Goal: Communication & Community: Participate in discussion

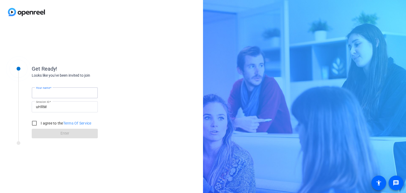
click at [70, 93] on input "Your name" at bounding box center [65, 93] width 58 height 6
type input "[PERSON_NAME]"
click at [44, 122] on label "I agree to the Terms Of Service" at bounding box center [66, 122] width 52 height 5
click at [40, 122] on input "I agree to the Terms Of Service" at bounding box center [34, 123] width 11 height 11
checkbox input "true"
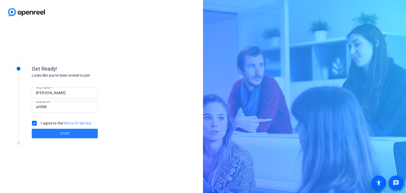
click at [54, 131] on span at bounding box center [65, 133] width 66 height 13
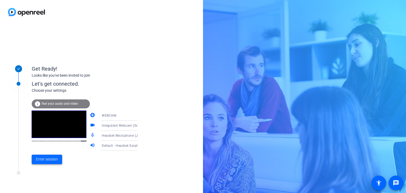
click at [47, 162] on span at bounding box center [47, 159] width 30 height 13
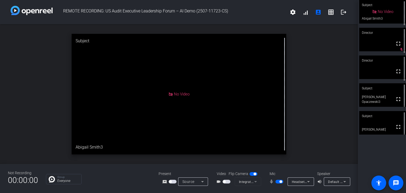
click at [334, 49] on div "open_in_new Subject No Video Abigail Smith3" at bounding box center [179, 93] width 358 height 139
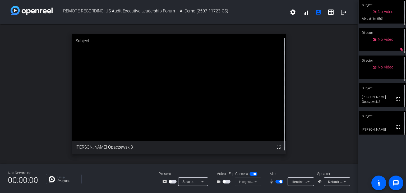
click at [314, 60] on div "open_in_new Subject fullscreen [PERSON_NAME] Opaczewski3" at bounding box center [179, 93] width 358 height 139
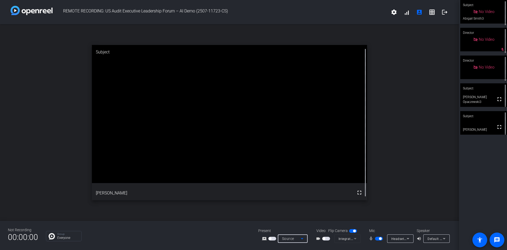
click at [304, 193] on icon at bounding box center [302, 238] width 6 height 6
click at [272, 193] on div at bounding box center [253, 125] width 507 height 250
click at [272, 193] on span "button" at bounding box center [272, 238] width 8 height 4
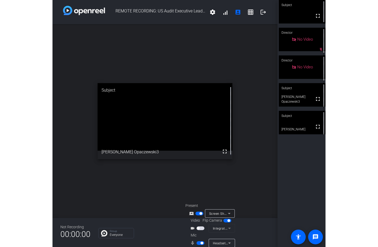
scroll to position [21, 0]
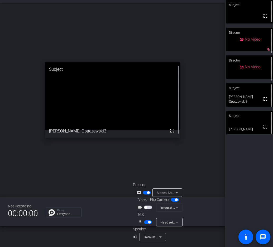
click at [176, 193] on icon at bounding box center [177, 222] width 6 height 6
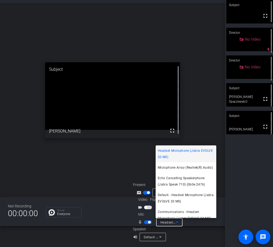
click at [196, 193] on div at bounding box center [136, 123] width 273 height 247
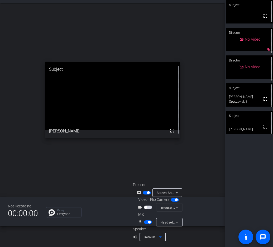
click at [161, 193] on icon at bounding box center [160, 237] width 6 height 6
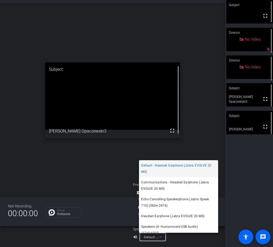
click at [193, 193] on div at bounding box center [136, 123] width 273 height 247
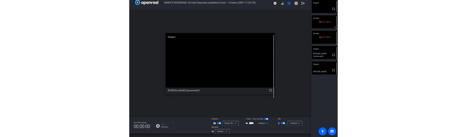
scroll to position [0, 0]
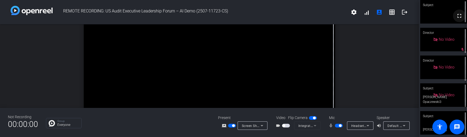
click at [405, 12] on span at bounding box center [459, 16] width 13 height 13
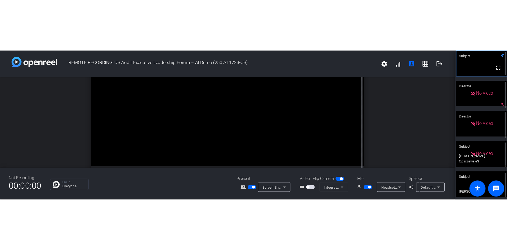
scroll to position [29, 0]
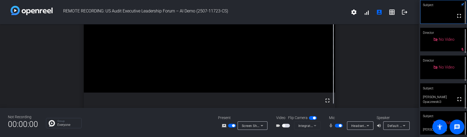
click at [235, 125] on span "button" at bounding box center [232, 126] width 8 height 4
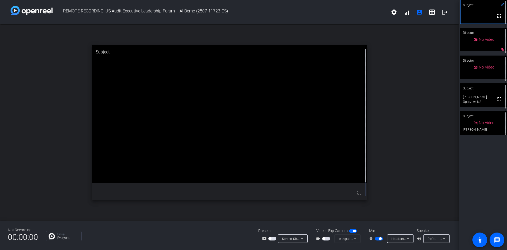
scroll to position [0, 0]
click at [405, 166] on div "open_in_new Subject fullscreen" at bounding box center [229, 122] width 459 height 196
click at [379, 193] on span "button" at bounding box center [380, 238] width 3 height 3
click at [405, 91] on div "Subject" at bounding box center [483, 88] width 47 height 10
click at [405, 134] on div "open_in_new Subject fullscreen [PERSON_NAME] Opaczewski3" at bounding box center [229, 122] width 459 height 196
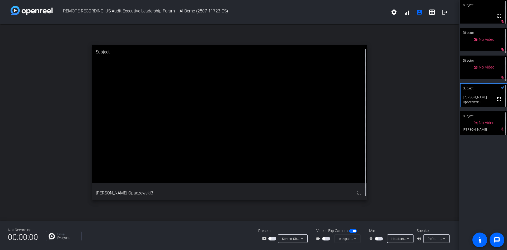
click at [405, 189] on div "Subject fullscreen mic_off_outline Director No Video mic_off_outline Director N…" at bounding box center [483, 125] width 48 height 250
click at [405, 86] on div "open_in_new Subject fullscreen [PERSON_NAME] Opaczewski3" at bounding box center [229, 122] width 459 height 196
click at [405, 121] on div "open_in_new Subject fullscreen [PERSON_NAME] Opaczewski3" at bounding box center [229, 122] width 459 height 196
click at [379, 193] on span "button" at bounding box center [379, 238] width 8 height 4
click at [379, 193] on span "button" at bounding box center [380, 238] width 3 height 3
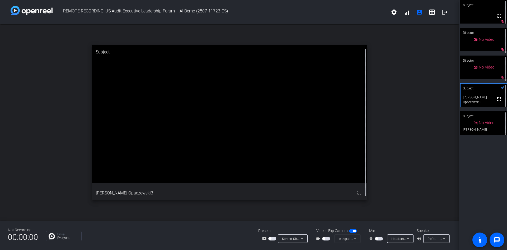
click at [378, 193] on span "button" at bounding box center [379, 238] width 8 height 4
click at [376, 193] on span "button" at bounding box center [379, 238] width 8 height 4
click at [405, 174] on div "open_in_new Subject fullscreen [PERSON_NAME] Opaczewski3" at bounding box center [229, 122] width 459 height 196
click at [380, 193] on span "button" at bounding box center [379, 238] width 8 height 4
click at [400, 193] on div "open_in_new Subject fullscreen [PERSON_NAME] Opaczewski3" at bounding box center [229, 122] width 459 height 196
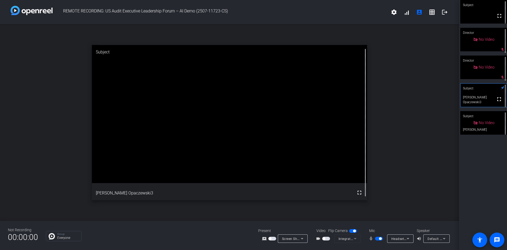
click at [380, 193] on span "button" at bounding box center [380, 238] width 3 height 3
click at [391, 193] on div "open_in_new Subject fullscreen [PERSON_NAME] Opaczewski3" at bounding box center [229, 122] width 459 height 196
click at [386, 193] on div "open_in_new Subject fullscreen [PERSON_NAME] Opaczewski3" at bounding box center [229, 122] width 459 height 196
click at [378, 193] on span "button" at bounding box center [379, 238] width 8 height 4
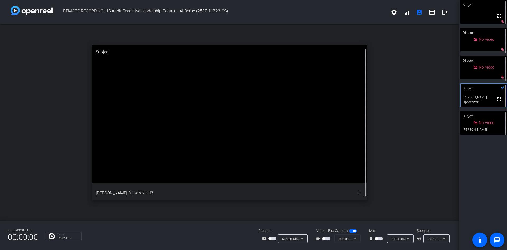
click at [389, 193] on div "open_in_new Subject fullscreen [PERSON_NAME] Opaczewski3" at bounding box center [229, 122] width 459 height 196
click at [377, 193] on mat-slide-toggle at bounding box center [379, 238] width 9 height 6
click at [378, 193] on span "button" at bounding box center [379, 238] width 8 height 4
click at [388, 193] on div "open_in_new Subject fullscreen [PERSON_NAME] Opaczewski3" at bounding box center [229, 122] width 459 height 196
click at [380, 193] on span "button" at bounding box center [380, 238] width 3 height 3
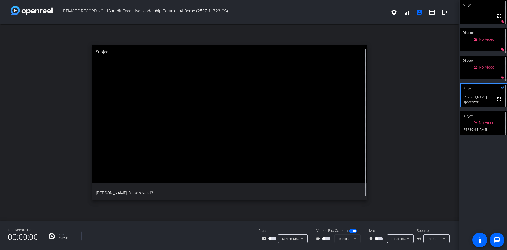
click at [379, 193] on span "button" at bounding box center [379, 238] width 8 height 4
click at [377, 193] on span "button" at bounding box center [379, 238] width 8 height 4
click at [392, 159] on div "open_in_new Subject fullscreen [PERSON_NAME] Opaczewski3" at bounding box center [229, 122] width 459 height 196
click at [376, 193] on span "button" at bounding box center [376, 238] width 3 height 3
click at [386, 193] on div "open_in_new Subject fullscreen [PERSON_NAME] Opaczewski3" at bounding box center [229, 122] width 459 height 196
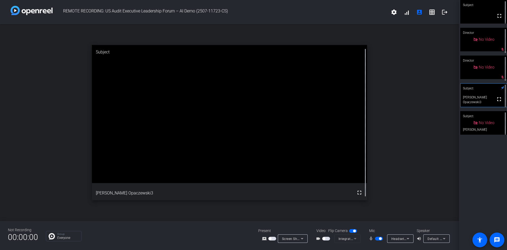
click at [379, 193] on span "button" at bounding box center [380, 238] width 3 height 3
click at [405, 183] on div "open_in_new Subject fullscreen [PERSON_NAME] Opaczewski3" at bounding box center [229, 122] width 459 height 196
click at [390, 193] on div "open_in_new Subject fullscreen [PERSON_NAME] Opaczewski3" at bounding box center [229, 122] width 459 height 196
click at [389, 191] on div "open_in_new Subject fullscreen [PERSON_NAME] Opaczewski3" at bounding box center [229, 122] width 459 height 196
click at [378, 193] on span "button" at bounding box center [379, 238] width 8 height 4
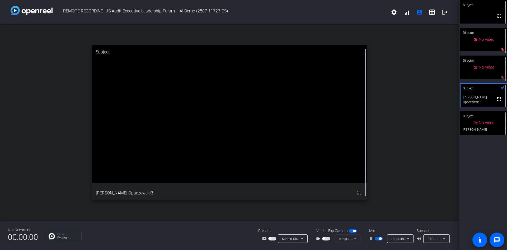
click at [381, 193] on span "button" at bounding box center [380, 238] width 3 height 3
click at [405, 193] on div "open_in_new Subject fullscreen [PERSON_NAME] Opaczewski3" at bounding box center [229, 122] width 459 height 196
click at [381, 193] on span "button" at bounding box center [379, 238] width 8 height 4
click at [379, 193] on span "button" at bounding box center [380, 238] width 3 height 3
click at [50, 150] on div "open_in_new Subject fullscreen [PERSON_NAME] Opaczewski3" at bounding box center [229, 122] width 459 height 196
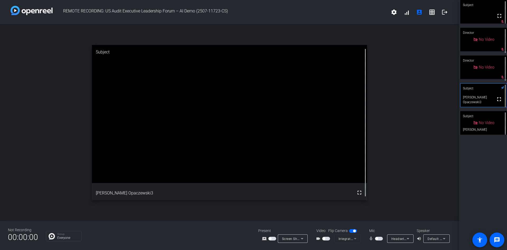
click at [404, 121] on div "open_in_new Subject fullscreen [PERSON_NAME] Opaczewski3" at bounding box center [229, 122] width 459 height 196
click at [405, 174] on div "open_in_new Subject fullscreen [PERSON_NAME] Opaczewski3" at bounding box center [229, 122] width 459 height 196
click at [379, 193] on span "button" at bounding box center [379, 238] width 8 height 4
click at [402, 106] on div "open_in_new Subject fullscreen [PERSON_NAME] Opaczewski3" at bounding box center [229, 122] width 459 height 196
click at [379, 193] on span "button" at bounding box center [380, 238] width 3 height 3
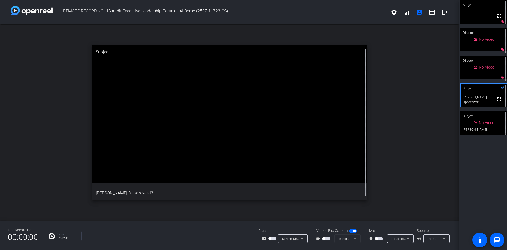
click at [396, 114] on div "open_in_new Subject fullscreen [PERSON_NAME] Opaczewski3" at bounding box center [229, 122] width 459 height 196
click at [405, 168] on div "open_in_new Subject fullscreen [PERSON_NAME] Opaczewski3" at bounding box center [229, 122] width 459 height 196
click at [405, 167] on div "open_in_new Subject fullscreen [PERSON_NAME] Opaczewski3" at bounding box center [229, 122] width 459 height 196
click at [405, 172] on div "open_in_new Subject fullscreen [PERSON_NAME] Opaczewski3" at bounding box center [229, 122] width 459 height 196
click at [379, 193] on span "button" at bounding box center [379, 238] width 8 height 4
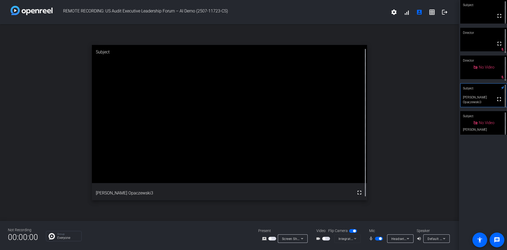
click at [374, 193] on mat-icon "mic_none" at bounding box center [372, 238] width 6 height 6
click at [379, 193] on span "button" at bounding box center [380, 238] width 3 height 3
drag, startPoint x: 487, startPoint y: 154, endPoint x: 484, endPoint y: 165, distance: 11.2
click at [405, 158] on div "Subject fullscreen mic_off_outline Director fullscreen mic_off_outline Director…" at bounding box center [483, 125] width 48 height 250
click at [34, 175] on div "open_in_new Subject fullscreen [PERSON_NAME] Opaczewski3" at bounding box center [229, 122] width 459 height 196
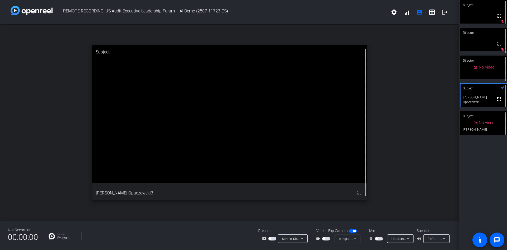
click at [378, 193] on span "button" at bounding box center [379, 238] width 8 height 4
click at [405, 126] on div "open_in_new Subject fullscreen [PERSON_NAME] Opaczewski3" at bounding box center [229, 122] width 459 height 196
click at [405, 176] on div "Subject fullscreen Director fullscreen mic_off_outline Director No Video Subjec…" at bounding box center [483, 125] width 48 height 250
click at [376, 193] on mat-slide-toggle at bounding box center [379, 238] width 9 height 6
click at [378, 193] on span "button" at bounding box center [379, 238] width 8 height 4
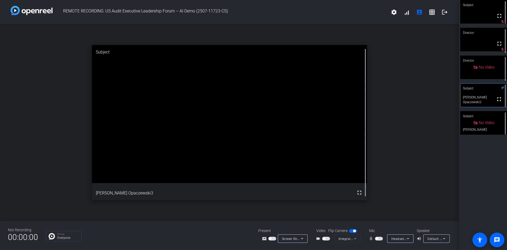
click at [381, 193] on span "button" at bounding box center [379, 238] width 8 height 4
click at [405, 10] on mat-icon "logout" at bounding box center [445, 12] width 6 height 6
